Goal: Check status: Check status

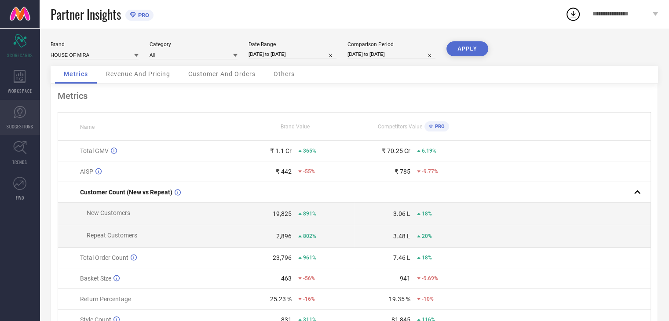
click at [22, 110] on icon at bounding box center [19, 112] width 5 height 8
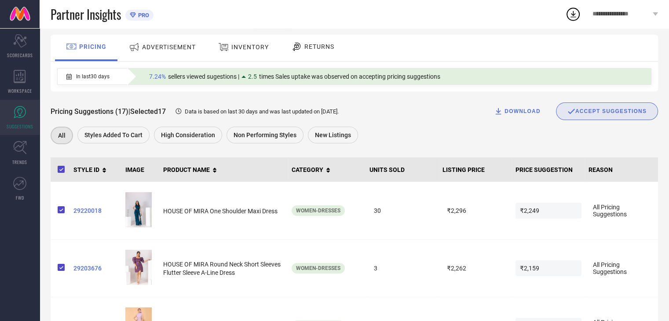
scroll to position [44, 0]
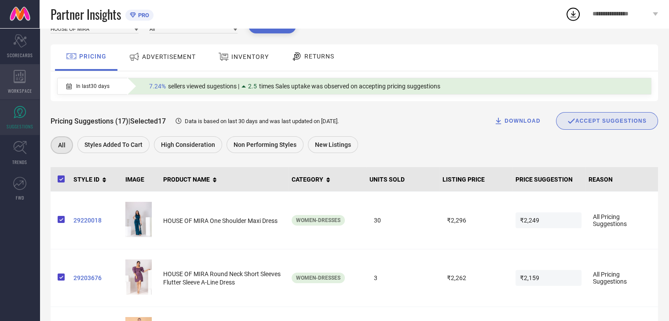
click at [27, 91] on span "WORKSPACE" at bounding box center [20, 90] width 24 height 7
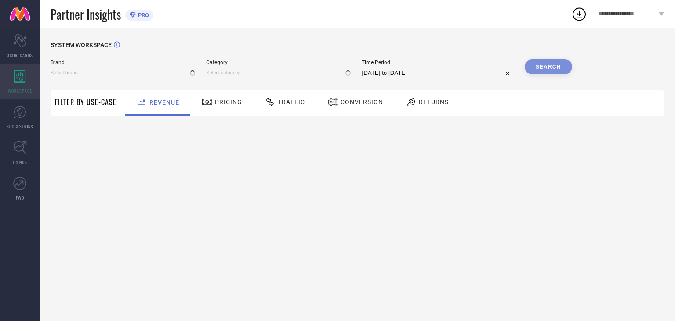
type input "HOUSE OF MIRA"
type input "All"
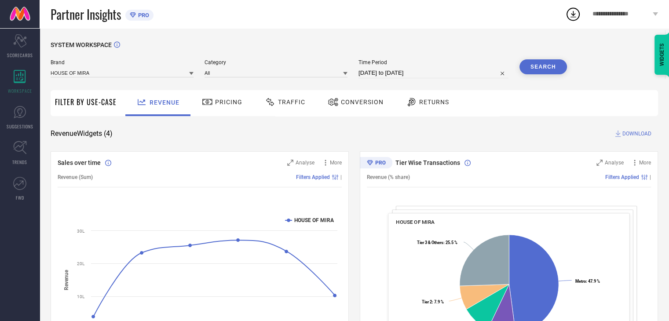
click at [368, 69] on input "[DATE] to [DATE]" at bounding box center [433, 73] width 150 height 11
select select "6"
select select "2025"
select select "7"
select select "2025"
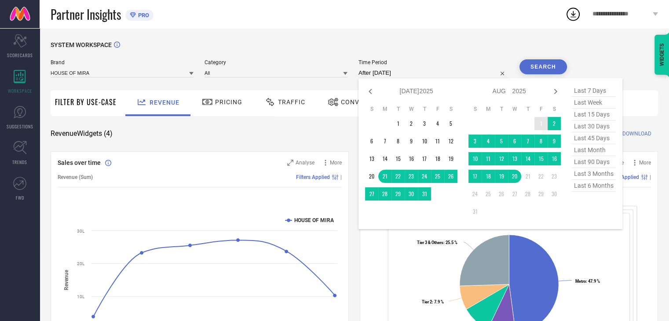
click at [538, 124] on td "1" at bounding box center [540, 123] width 13 height 13
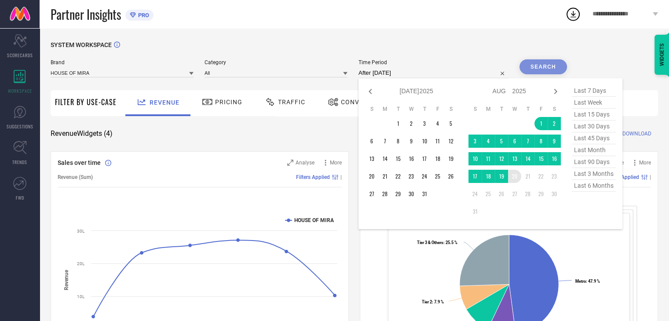
type input "[DATE] to [DATE]"
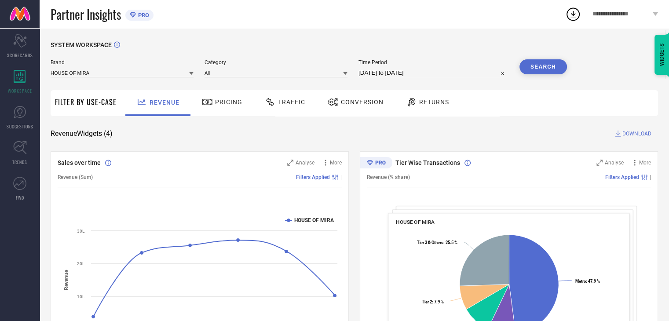
click at [542, 73] on button "Search" at bounding box center [542, 66] width 47 height 15
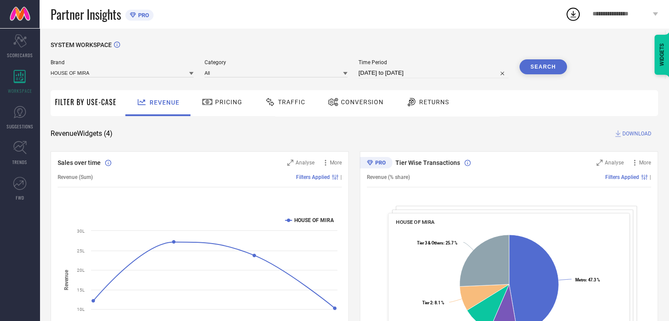
click at [288, 111] on div "Traffic" at bounding box center [285, 103] width 62 height 26
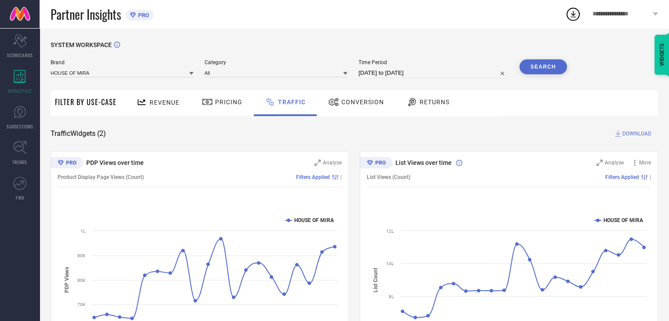
click at [160, 101] on span "Revenue" at bounding box center [164, 102] width 30 height 7
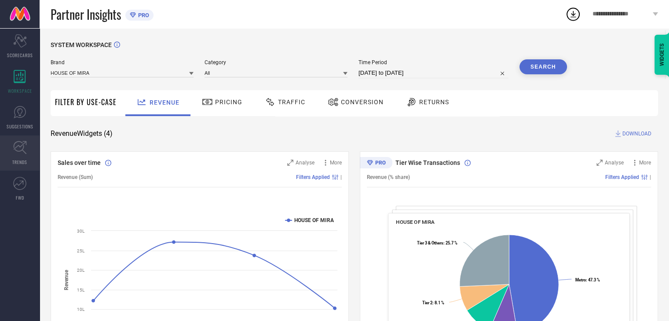
click at [16, 143] on icon at bounding box center [20, 148] width 14 height 14
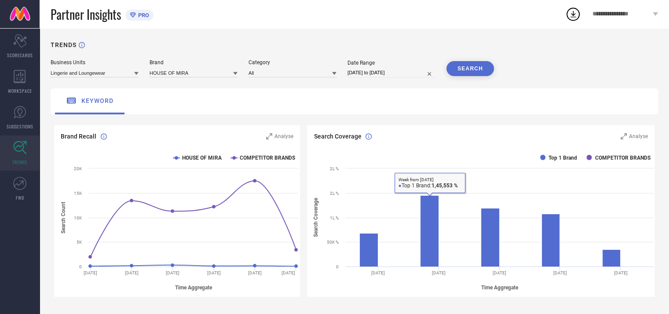
select select "6"
select select "2025"
select select "7"
select select "2025"
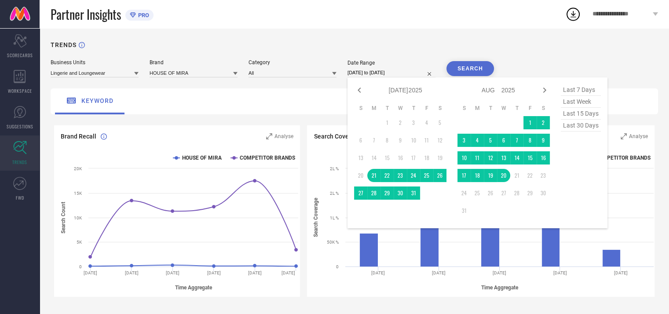
click at [364, 70] on input "[DATE] to [DATE]" at bounding box center [391, 72] width 88 height 9
click at [527, 122] on td "1" at bounding box center [529, 122] width 13 height 13
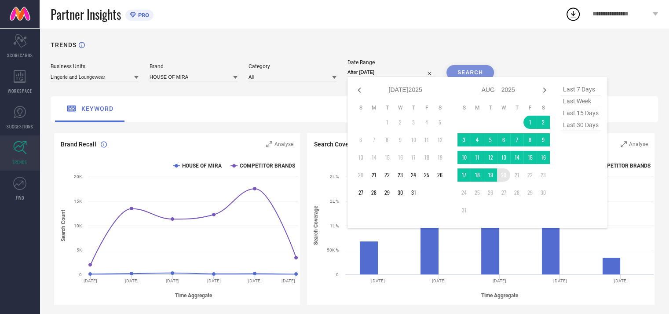
type input "[DATE] to [DATE]"
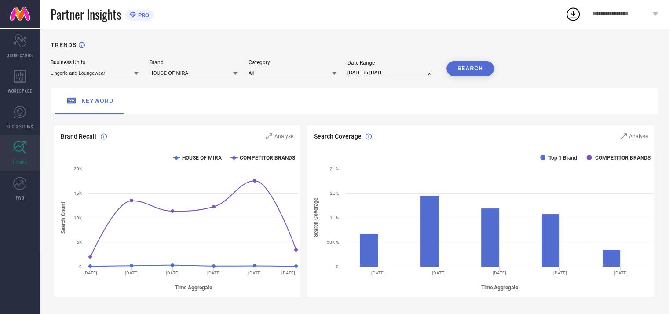
click at [469, 62] on button "SEARCH" at bounding box center [469, 68] width 47 height 15
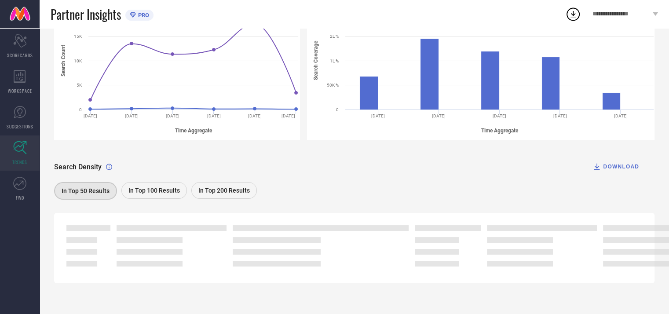
scroll to position [113, 0]
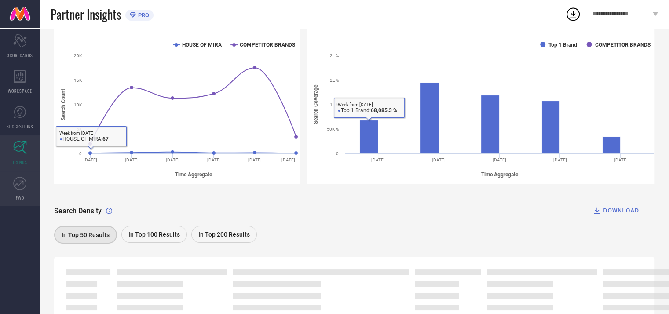
click at [25, 190] on link "FWD" at bounding box center [20, 188] width 40 height 35
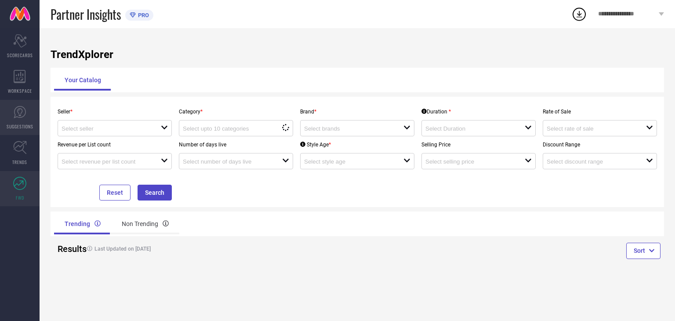
click at [16, 121] on link "SUGGESTIONS" at bounding box center [20, 117] width 40 height 35
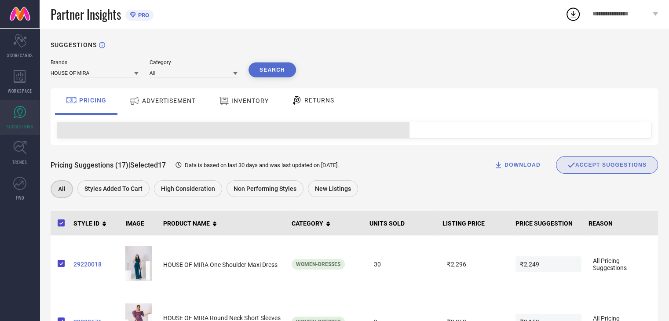
click at [302, 109] on div "RETURNS" at bounding box center [312, 101] width 65 height 26
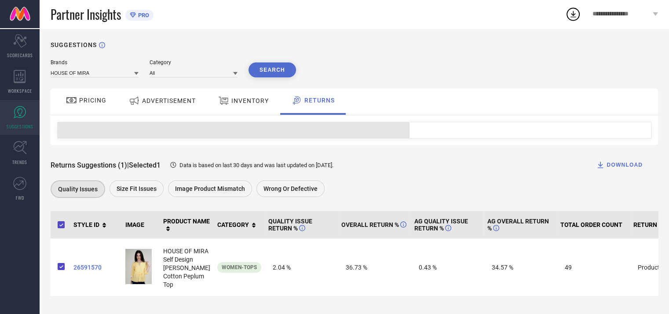
click at [218, 102] on icon at bounding box center [223, 100] width 11 height 11
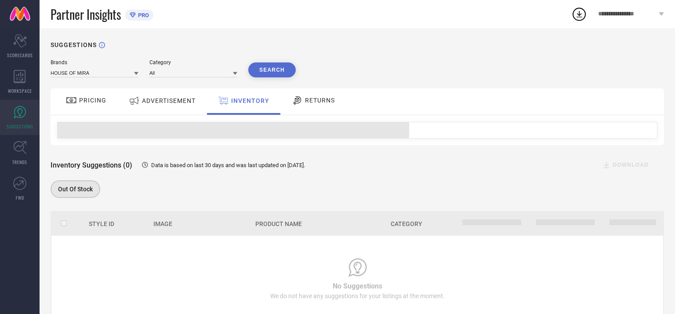
click at [187, 103] on span "ADVERTISEMENT" at bounding box center [169, 100] width 54 height 7
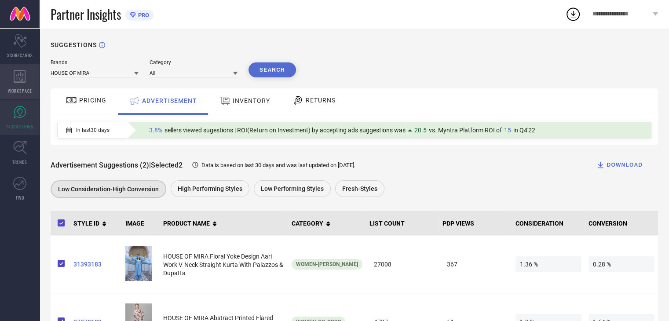
click at [33, 81] on div "WORKSPACE" at bounding box center [20, 81] width 40 height 35
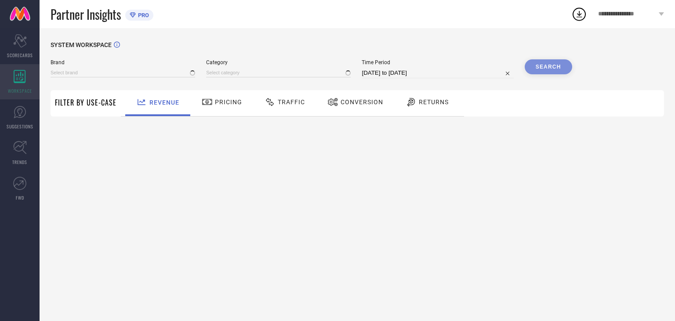
type input "HOUSE OF MIRA"
type input "All"
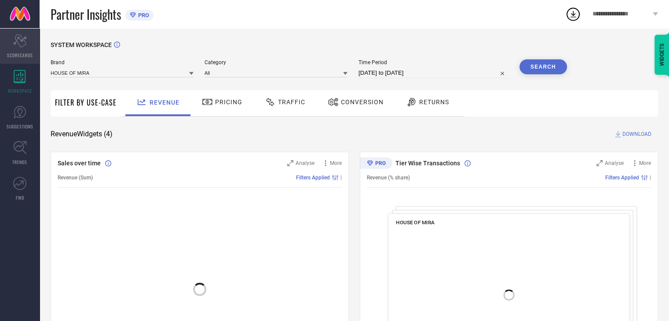
click at [30, 39] on div "Scorecard SCORECARDS" at bounding box center [20, 46] width 40 height 35
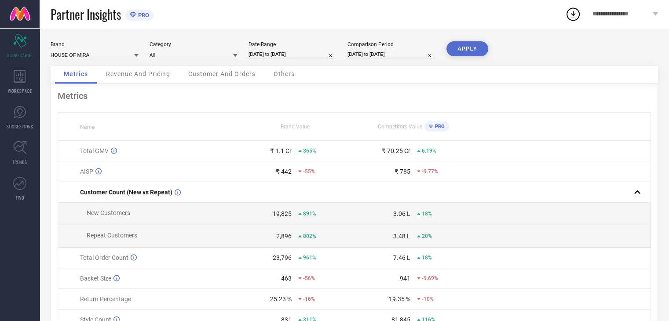
click at [383, 49] on div "Comparison Period [DATE] to [DATE]" at bounding box center [391, 50] width 88 height 18
click at [384, 55] on input "[DATE] to [DATE]" at bounding box center [391, 54] width 88 height 9
select select "6"
select select "2024"
select select "7"
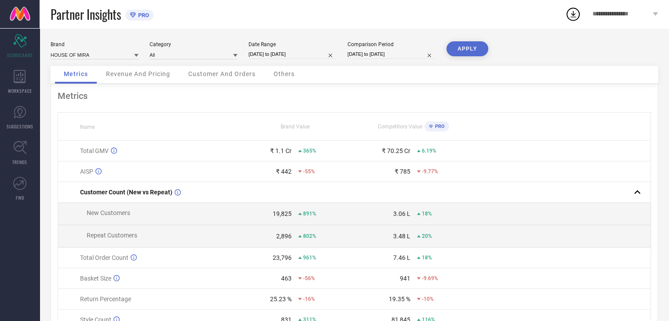
select select "2024"
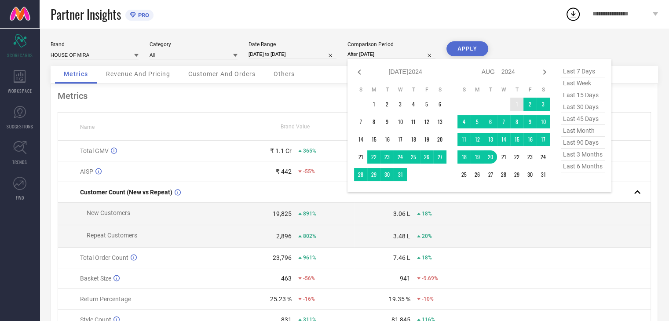
click at [512, 104] on td "1" at bounding box center [516, 104] width 13 height 13
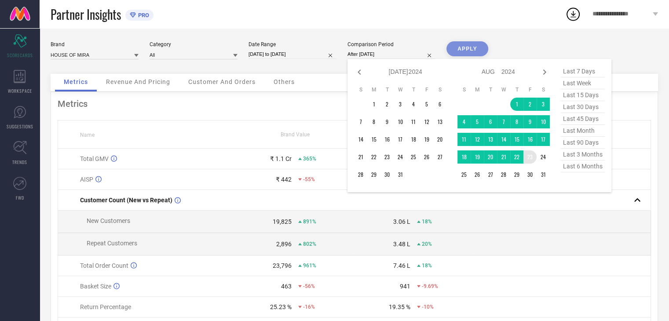
type input "[DATE] to [DATE]"
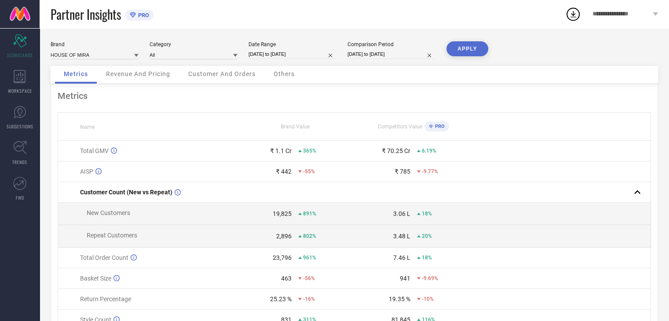
click at [471, 47] on button "APPLY" at bounding box center [467, 48] width 42 height 15
click at [324, 53] on input "[DATE] to [DATE]" at bounding box center [292, 54] width 88 height 9
select select "6"
select select "2025"
select select "7"
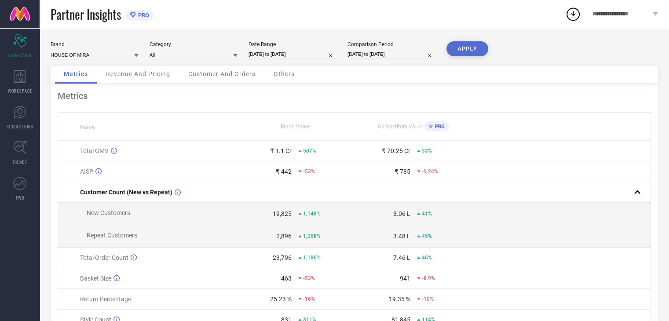
select select "2025"
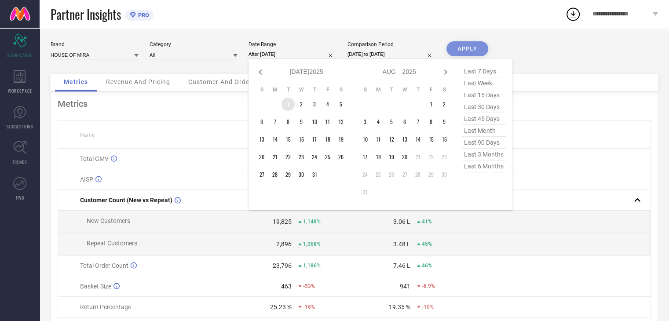
click at [287, 105] on td "1" at bounding box center [287, 104] width 13 height 13
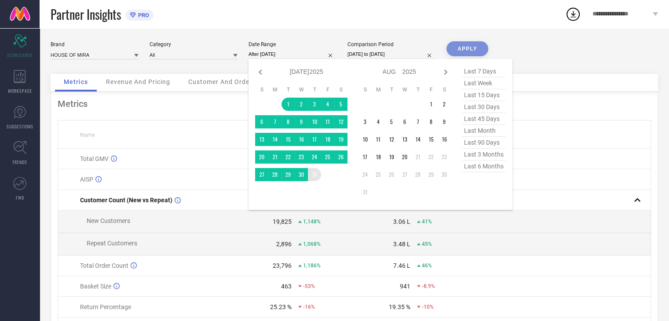
type input "[DATE] to [DATE]"
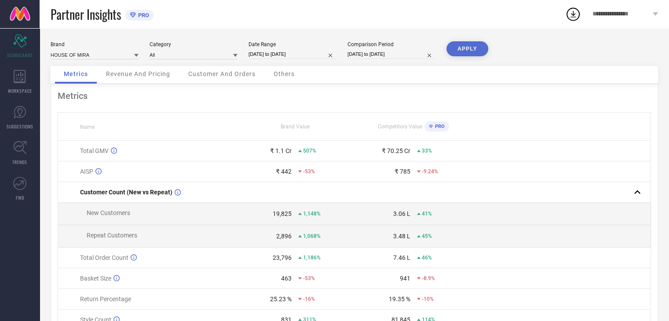
click at [458, 51] on button "APPLY" at bounding box center [467, 48] width 42 height 15
select select "7"
select select "2024"
select select "8"
select select "2024"
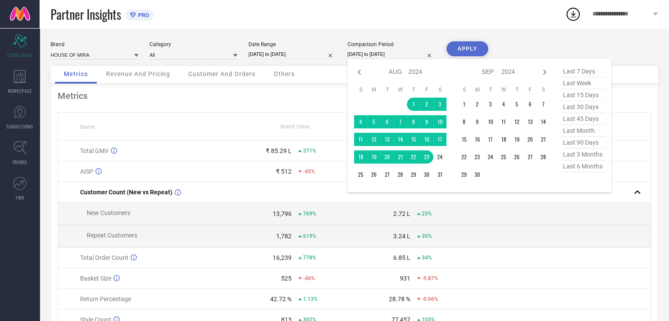
click at [370, 55] on input "[DATE] to [DATE]" at bounding box center [391, 54] width 88 height 9
click at [357, 66] on div "Jan Feb Mar Apr May Jun [DATE] Aug Sep Oct Nov [DATE] 2015 2016 2017 2018 2019 …" at bounding box center [400, 71] width 92 height 13
click at [356, 69] on icon at bounding box center [359, 72] width 11 height 11
select select "6"
select select "2024"
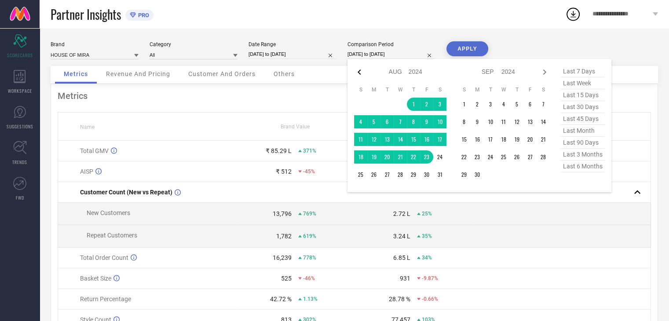
select select "7"
select select "2024"
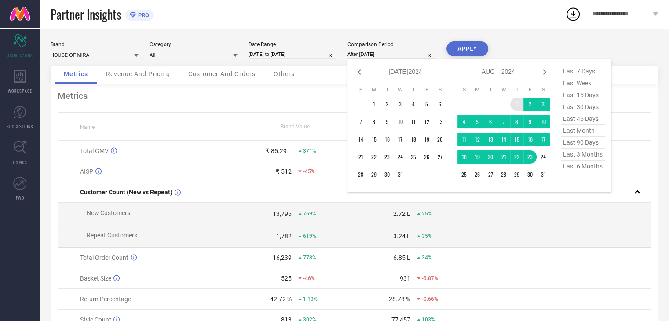
click at [514, 101] on td "1" at bounding box center [516, 104] width 13 height 13
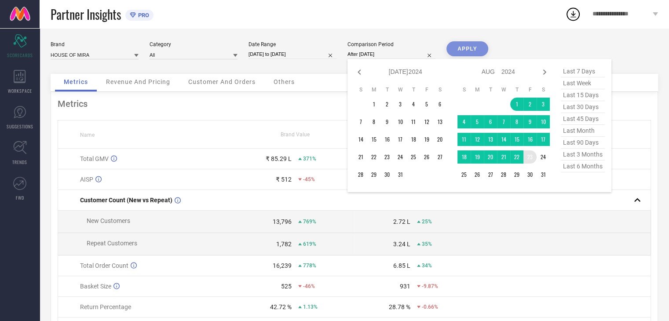
type input "[DATE] to [DATE]"
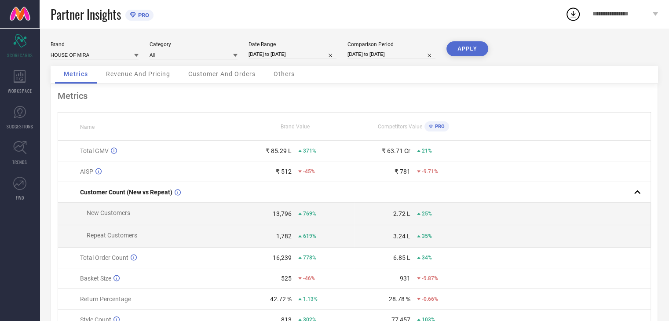
click at [471, 40] on div "Brand HOUSE OF MIRA Category All Date Range [DATE] to [DATE] Comparison Period …" at bounding box center [354, 197] width 629 height 338
click at [453, 40] on div "Brand HOUSE OF MIRA Category All Date Range [DATE] to [DATE] Comparison Period …" at bounding box center [354, 197] width 629 height 338
click at [461, 53] on button "APPLY" at bounding box center [467, 48] width 42 height 15
click at [148, 83] on div "Revenue And Pricing" at bounding box center [138, 75] width 82 height 18
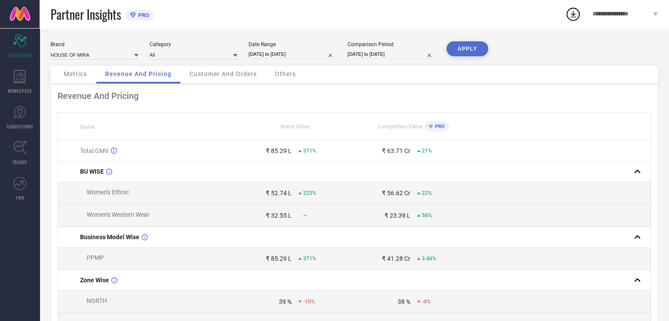
click at [220, 76] on span "Customer And Orders" at bounding box center [222, 73] width 67 height 7
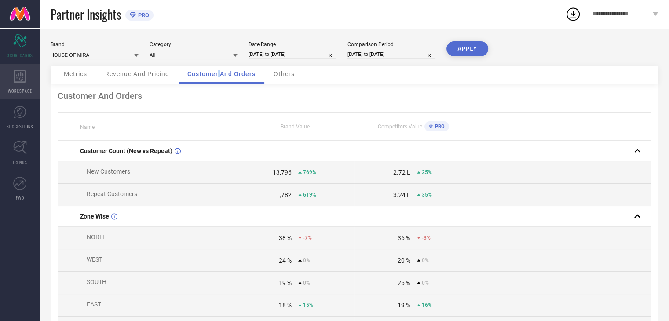
click at [19, 86] on div "WORKSPACE" at bounding box center [20, 81] width 40 height 35
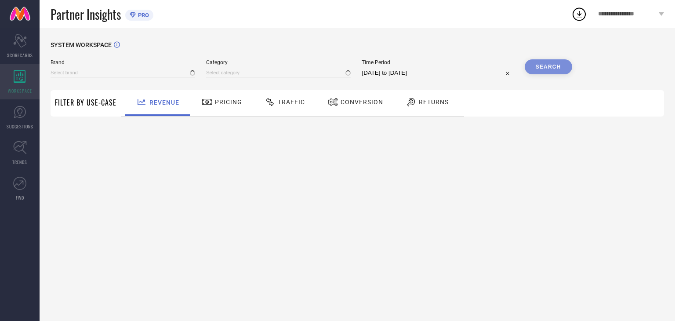
type input "HOUSE OF MIRA"
type input "All"
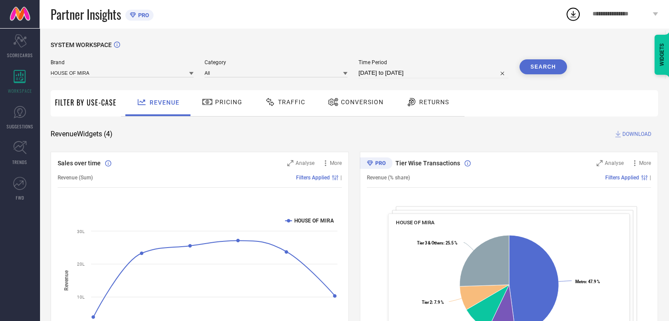
click at [238, 106] on div "Pricing" at bounding box center [222, 102] width 45 height 15
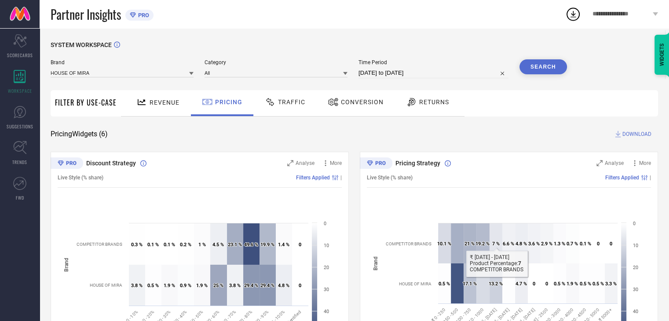
click at [383, 74] on input "[DATE] to [DATE]" at bounding box center [433, 73] width 150 height 11
select select "6"
select select "2025"
select select "7"
select select "2025"
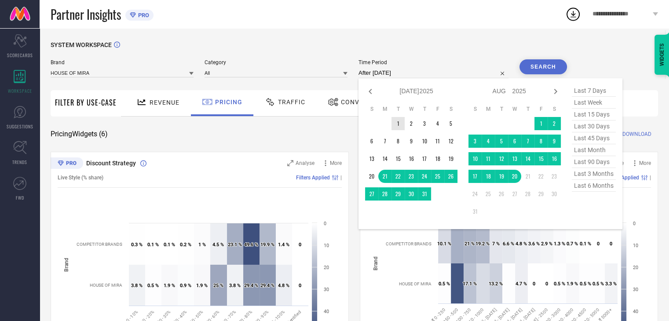
click at [397, 127] on td "1" at bounding box center [397, 123] width 13 height 13
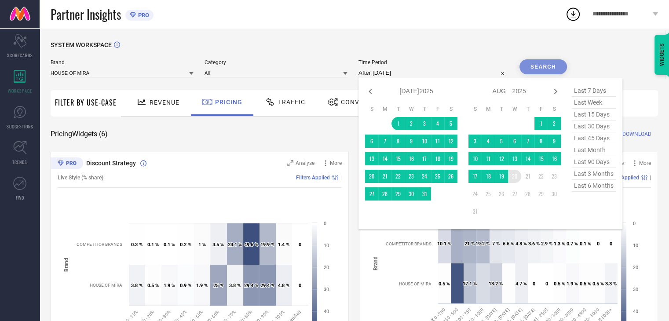
type input "[DATE] to [DATE]"
drag, startPoint x: 518, startPoint y: 177, endPoint x: 523, endPoint y: 169, distance: 9.3
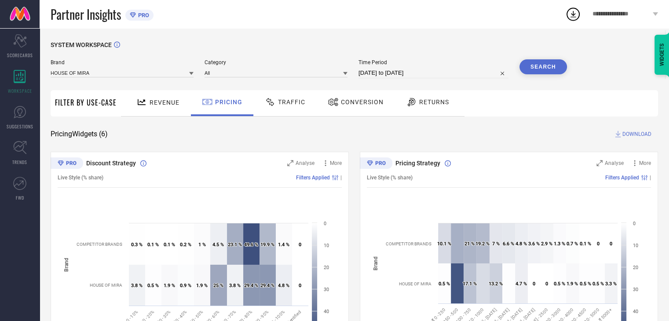
click at [546, 67] on button "Search" at bounding box center [542, 66] width 47 height 15
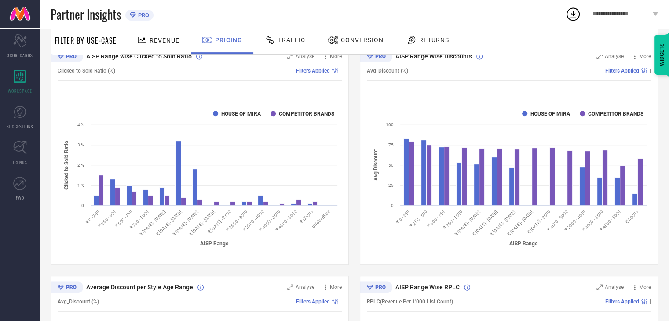
scroll to position [484, 0]
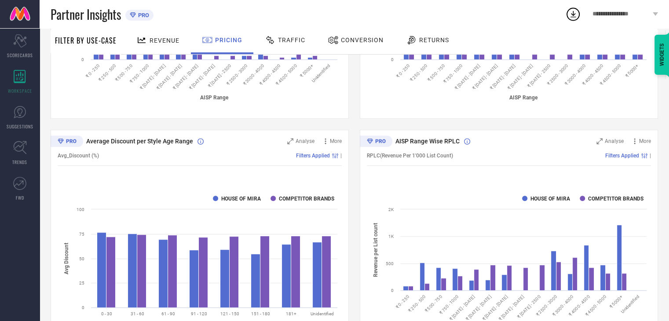
click at [159, 42] on span "Revenue" at bounding box center [164, 40] width 30 height 7
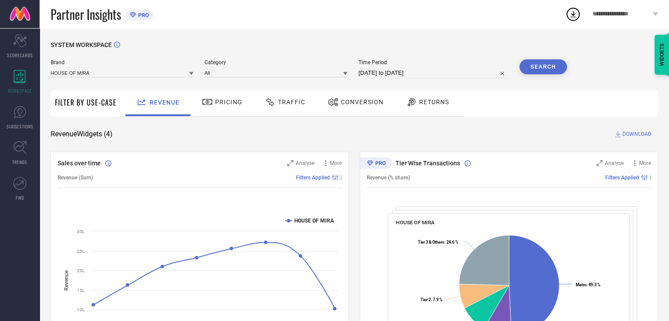
click at [523, 64] on button "Search" at bounding box center [542, 66] width 47 height 15
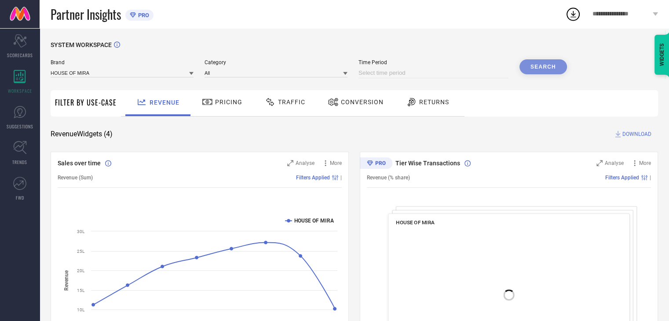
click at [410, 74] on input at bounding box center [433, 73] width 150 height 11
select select "7"
select select "2025"
select select "8"
select select "2025"
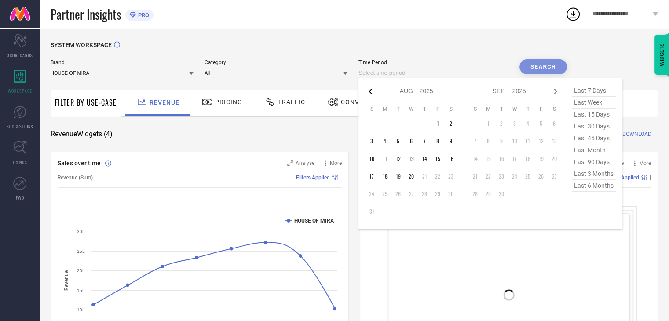
click at [371, 95] on icon at bounding box center [370, 91] width 11 height 11
select select "6"
select select "2025"
select select "7"
select select "2025"
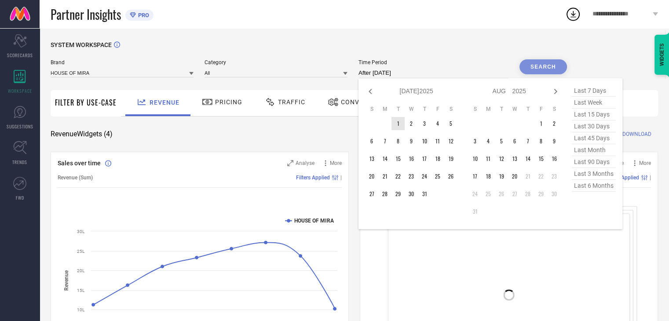
click at [396, 124] on td "1" at bounding box center [397, 123] width 13 height 13
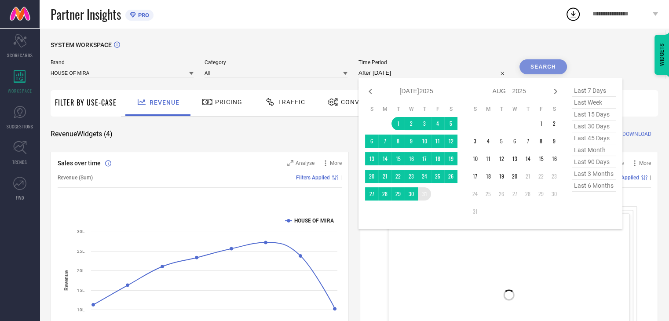
type input "[DATE] to [DATE]"
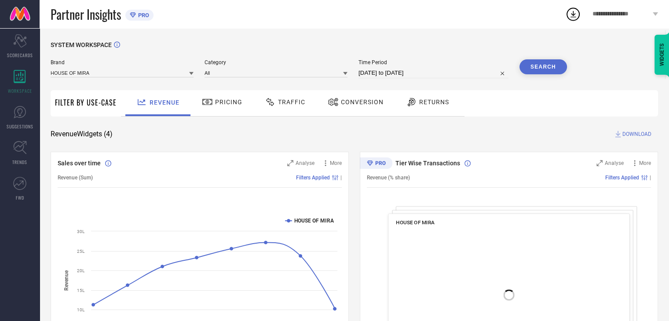
click at [537, 67] on button "Search" at bounding box center [542, 66] width 47 height 15
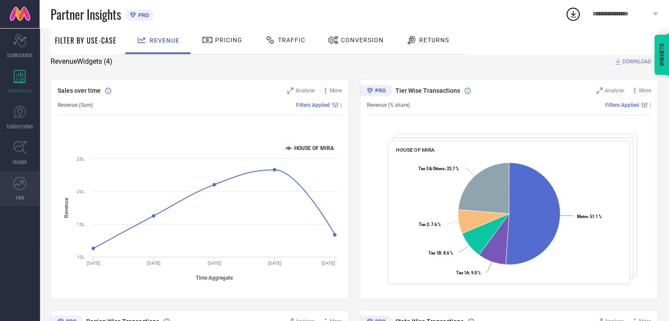
scroll to position [88, 0]
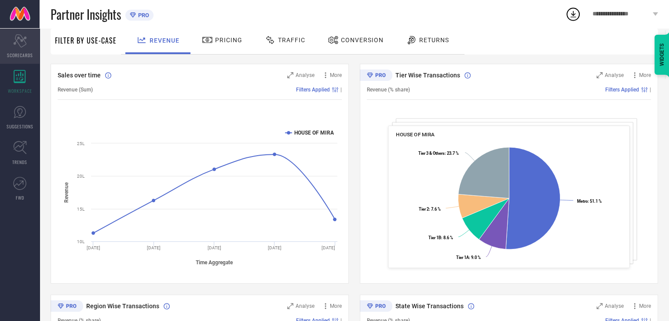
click at [30, 57] on span "SCORECARDS" at bounding box center [20, 55] width 26 height 7
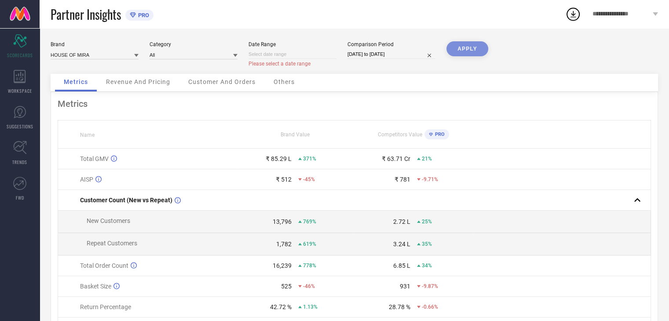
select select "7"
select select "2025"
select select "8"
select select "2025"
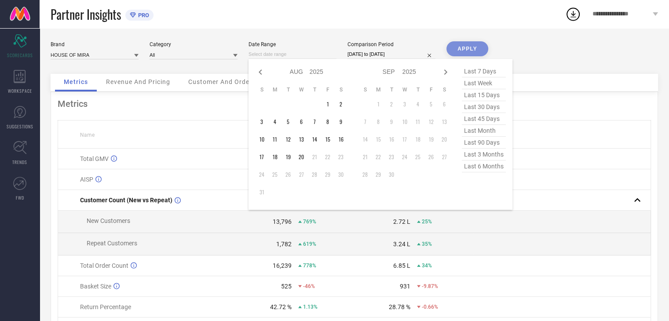
click at [310, 57] on input at bounding box center [292, 54] width 88 height 9
drag, startPoint x: 258, startPoint y: 65, endPoint x: 258, endPoint y: 73, distance: 7.9
click at [258, 71] on div "Jan Feb Mar Apr May Jun [DATE] Aug Sep Oct Nov [DATE] 2016 2017 2018 2019 2020 …" at bounding box center [301, 71] width 92 height 13
click at [260, 76] on icon at bounding box center [260, 72] width 11 height 11
select select "6"
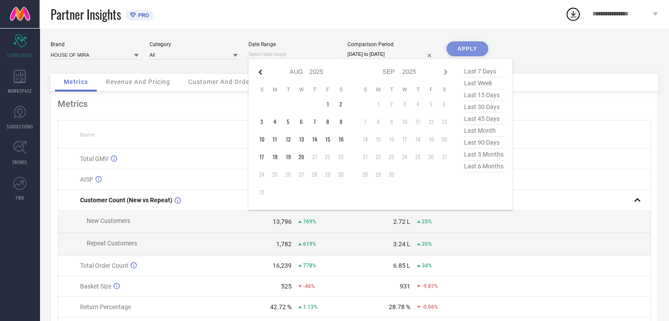
select select "2025"
select select "7"
select select "2025"
click at [288, 103] on td "1" at bounding box center [287, 104] width 13 height 13
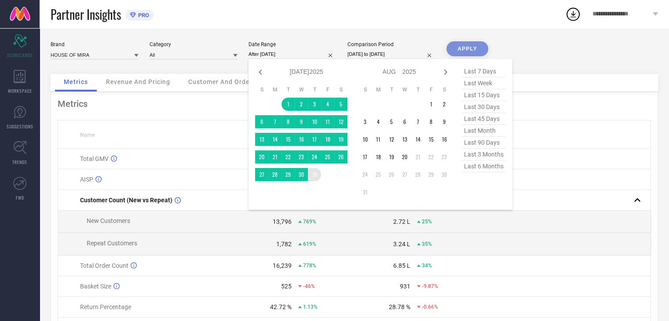
type input "[DATE] to [DATE]"
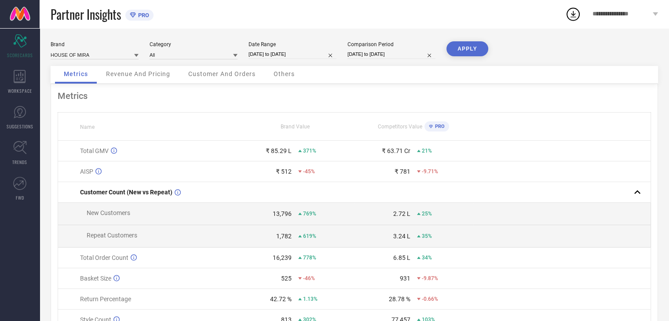
click at [467, 45] on button "APPLY" at bounding box center [467, 48] width 42 height 15
